Goal: Task Accomplishment & Management: Use online tool/utility

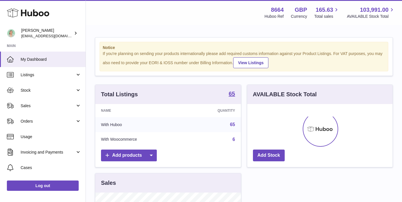
scroll to position [89, 145]
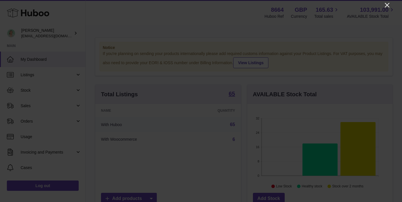
click at [387, 5] on icon "Close" at bounding box center [387, 5] width 5 height 5
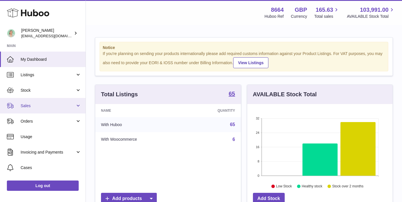
click at [41, 105] on span "Sales" at bounding box center [48, 105] width 55 height 5
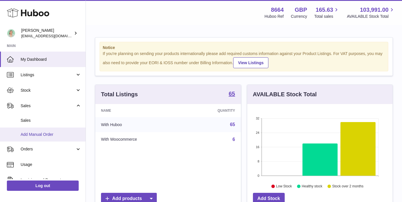
click at [30, 133] on span "Add Manual Order" at bounding box center [51, 134] width 61 height 5
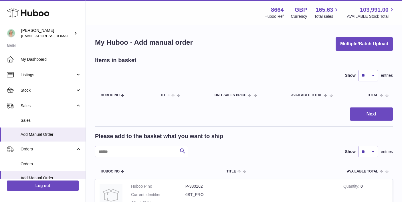
click at [113, 151] on input "text" at bounding box center [141, 151] width 93 height 11
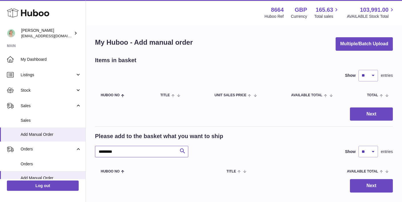
scroll to position [36, 0]
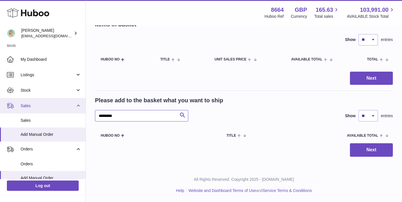
drag, startPoint x: 111, startPoint y: 115, endPoint x: 52, endPoint y: 111, distance: 58.3
click at [52, 111] on div "Huboo [PERSON_NAME] [EMAIL_ADDRESS][DOMAIN_NAME] Main My Dashboard Listings Not…" at bounding box center [201, 83] width 402 height 238
drag, startPoint x: 121, startPoint y: 119, endPoint x: 69, endPoint y: 111, distance: 52.8
click at [68, 111] on div "Huboo [PERSON_NAME] [EMAIL_ADDRESS][DOMAIN_NAME] Main My Dashboard Listings Not…" at bounding box center [201, 83] width 402 height 238
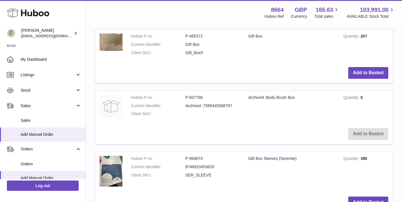
scroll to position [307, 0]
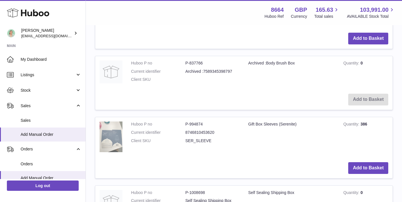
type input "***"
click at [116, 135] on img at bounding box center [111, 136] width 23 height 31
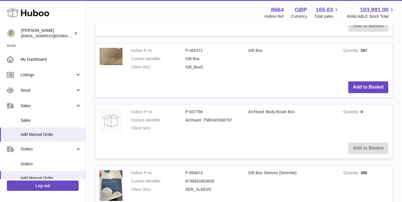
scroll to position [0, 0]
